Goal: Task Accomplishment & Management: Use online tool/utility

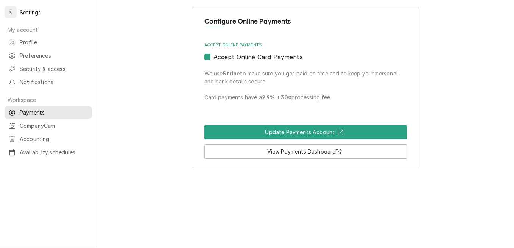
click at [11, 12] on icon "Back to previous page" at bounding box center [10, 11] width 3 height 5
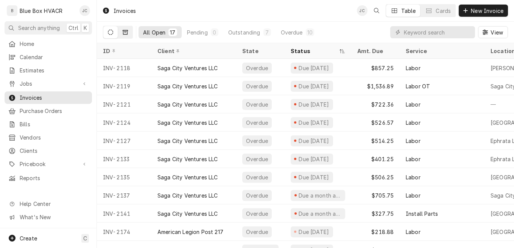
click at [125, 35] on button "Dynamic Content Wrapper" at bounding box center [125, 32] width 14 height 12
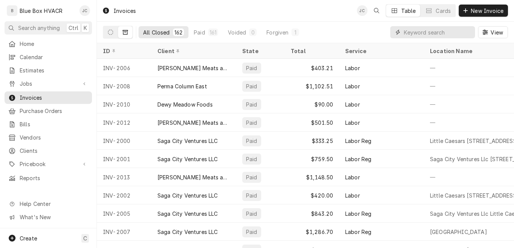
click at [420, 36] on input "Dynamic Content Wrapper" at bounding box center [437, 32] width 67 height 12
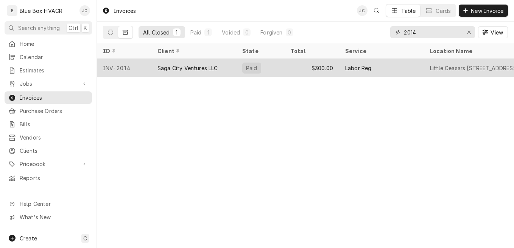
type input "2014"
click at [195, 70] on div "Saga City Ventures LLC" at bounding box center [193, 68] width 85 height 18
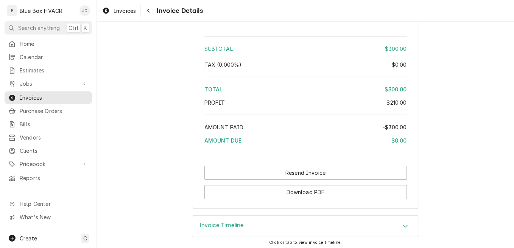
scroll to position [1007, 0]
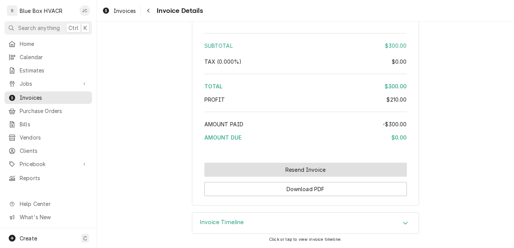
click at [299, 170] on button "Resend Invoice" at bounding box center [305, 169] width 202 height 14
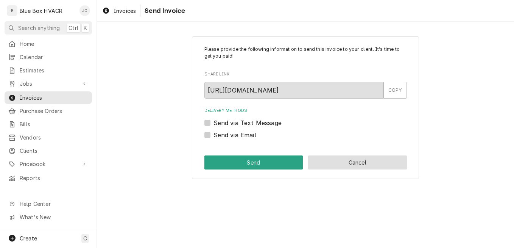
click at [333, 161] on button "Cancel" at bounding box center [357, 162] width 99 height 14
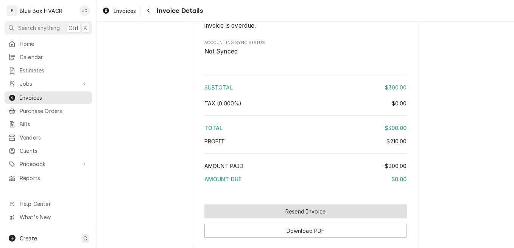
scroll to position [1004, 0]
